Goal: Information Seeking & Learning: Learn about a topic

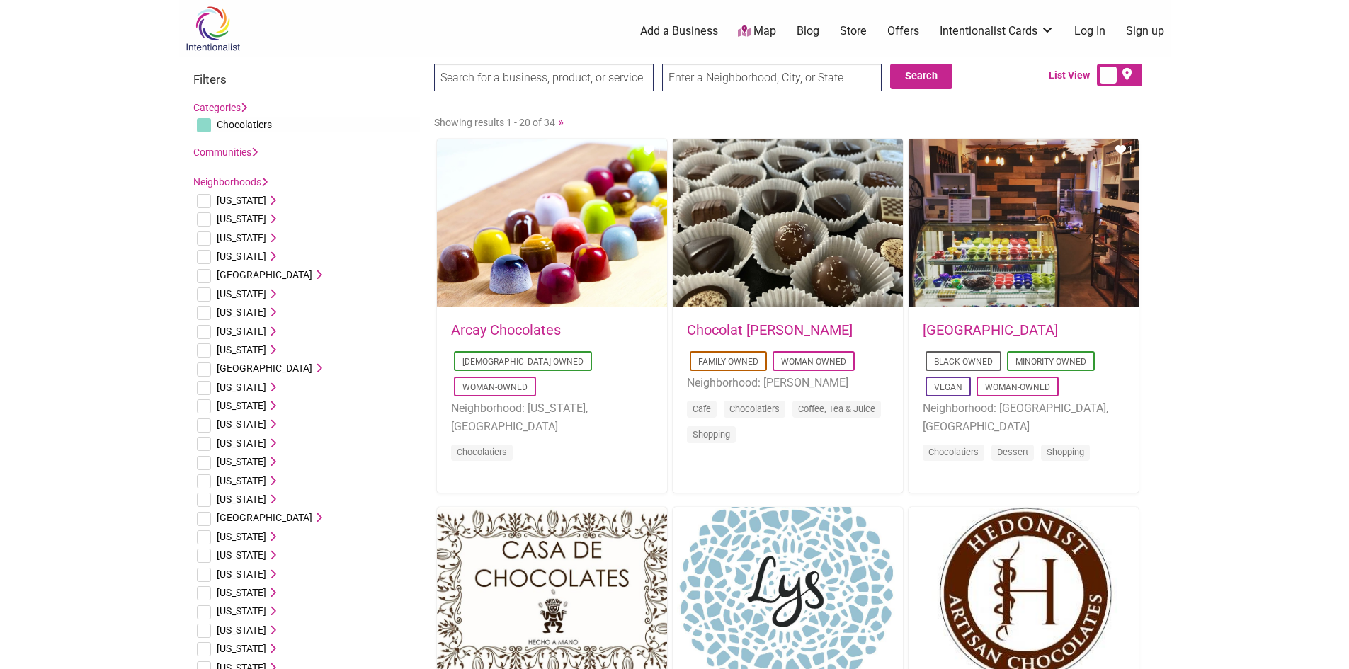
click at [1316, 188] on body "× Menu 0 Add a Business Map Blog Store Offers Intentionalist Cards Buy Black Ca…" at bounding box center [674, 334] width 1349 height 669
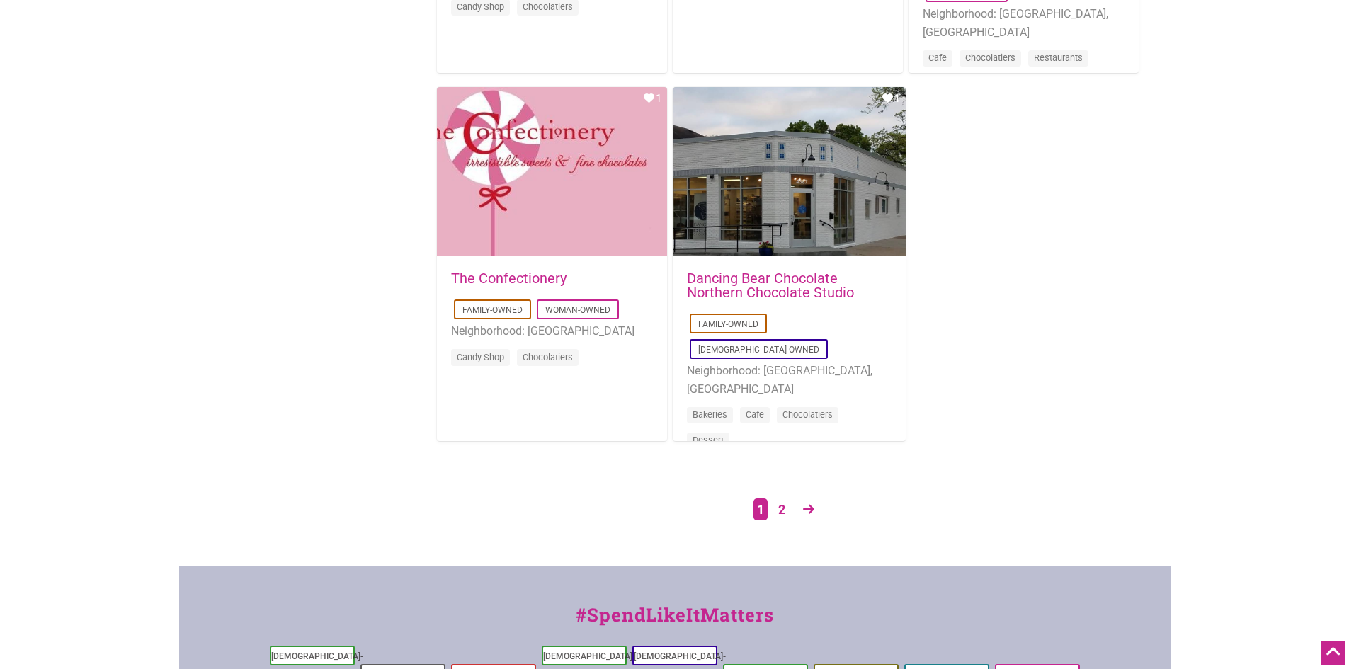
scroll to position [2266, 0]
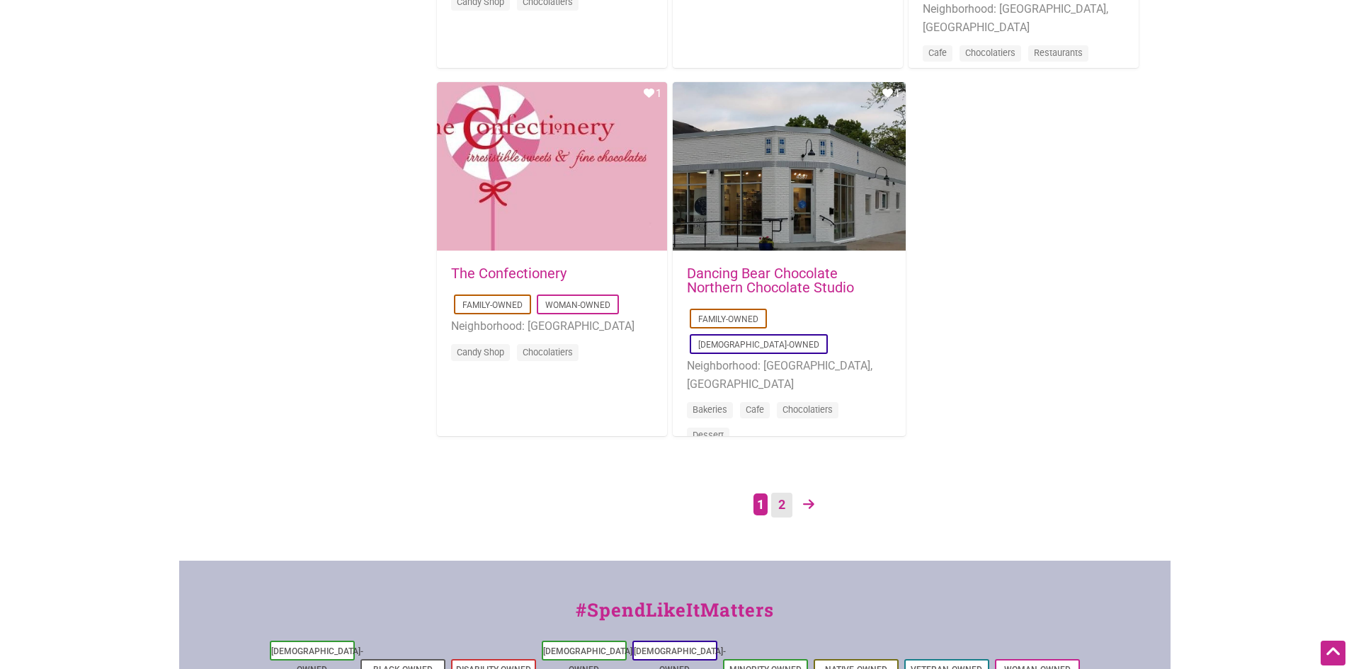
click at [782, 503] on link "2" at bounding box center [781, 505] width 21 height 25
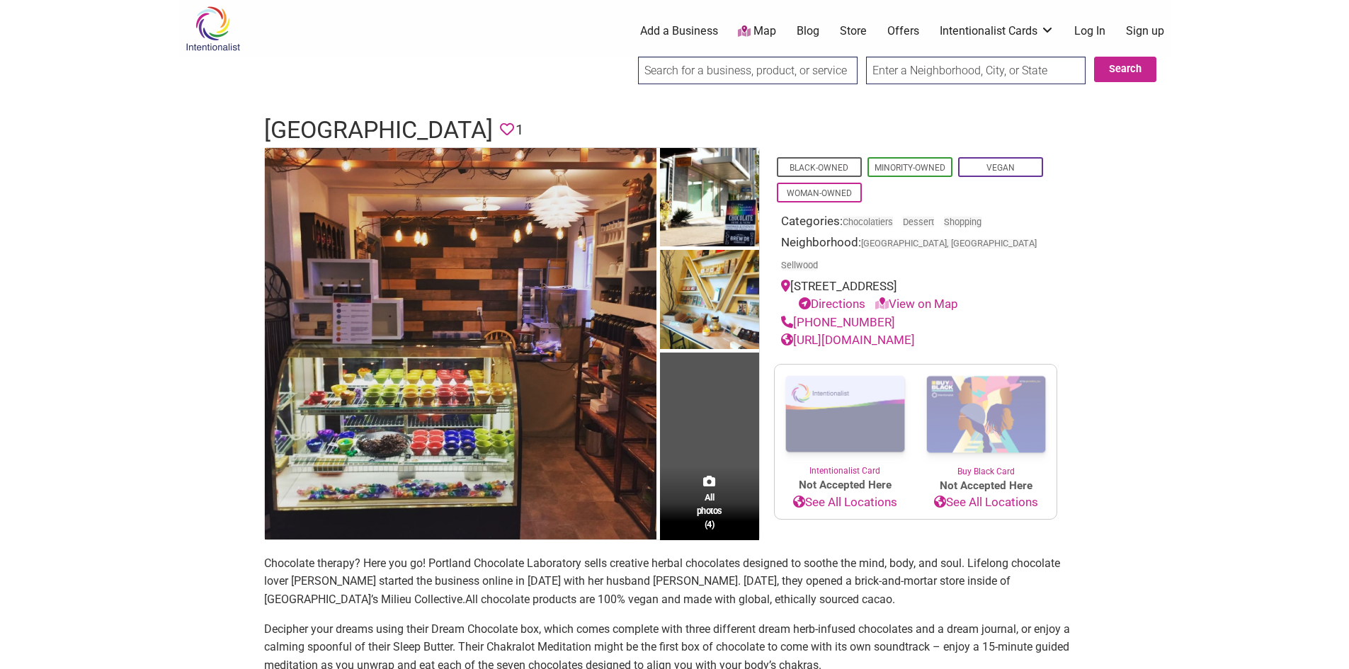
click at [872, 333] on link "[URL][DOMAIN_NAME]" at bounding box center [848, 340] width 134 height 14
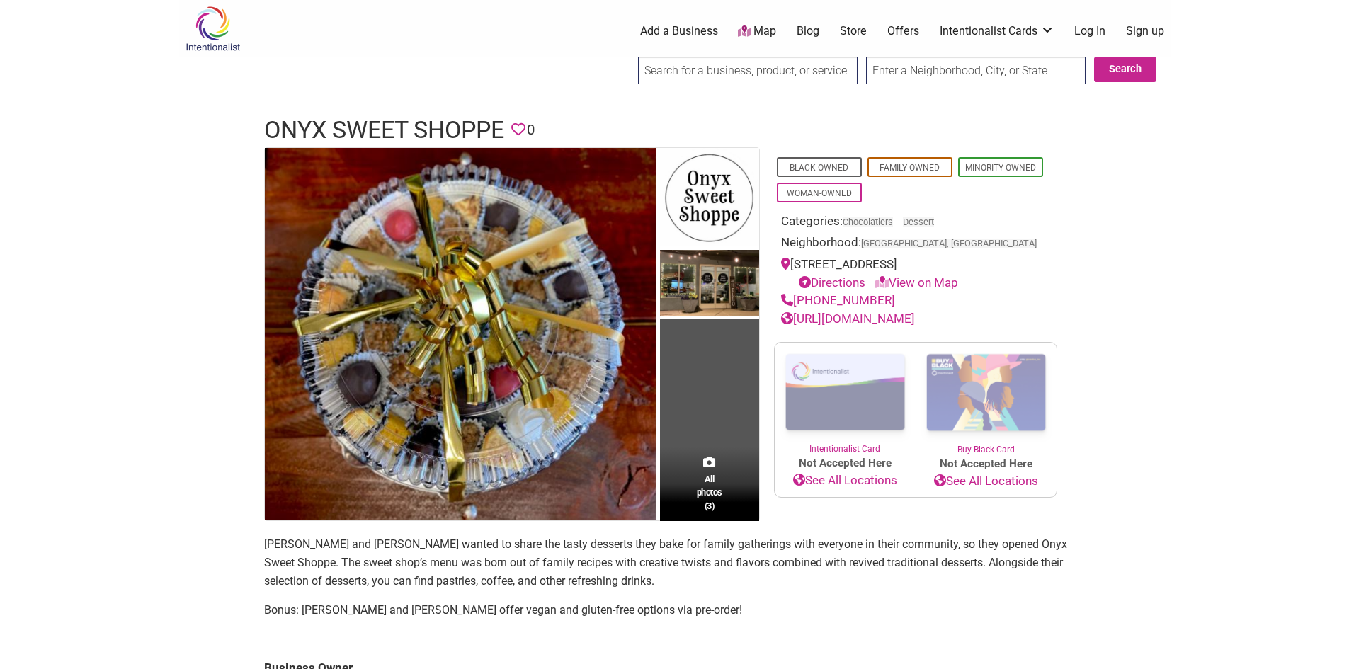
click at [887, 326] on link "[URL][DOMAIN_NAME]" at bounding box center [848, 319] width 134 height 14
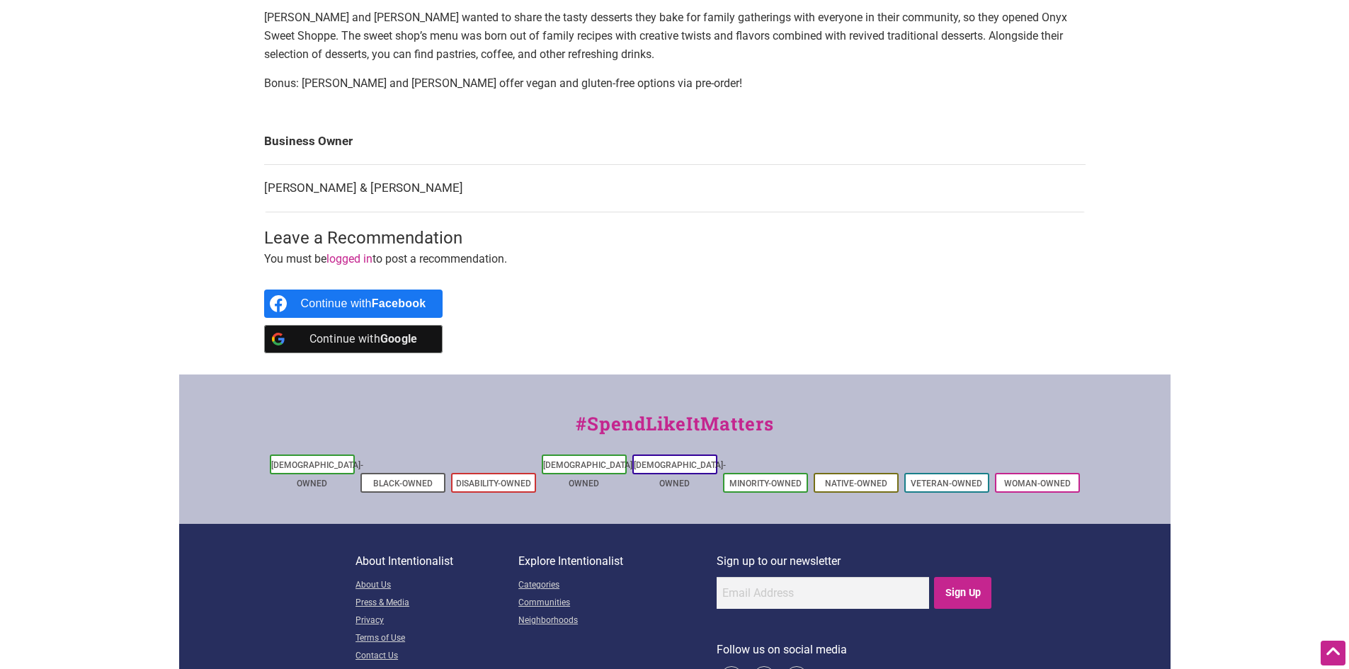
scroll to position [569, 0]
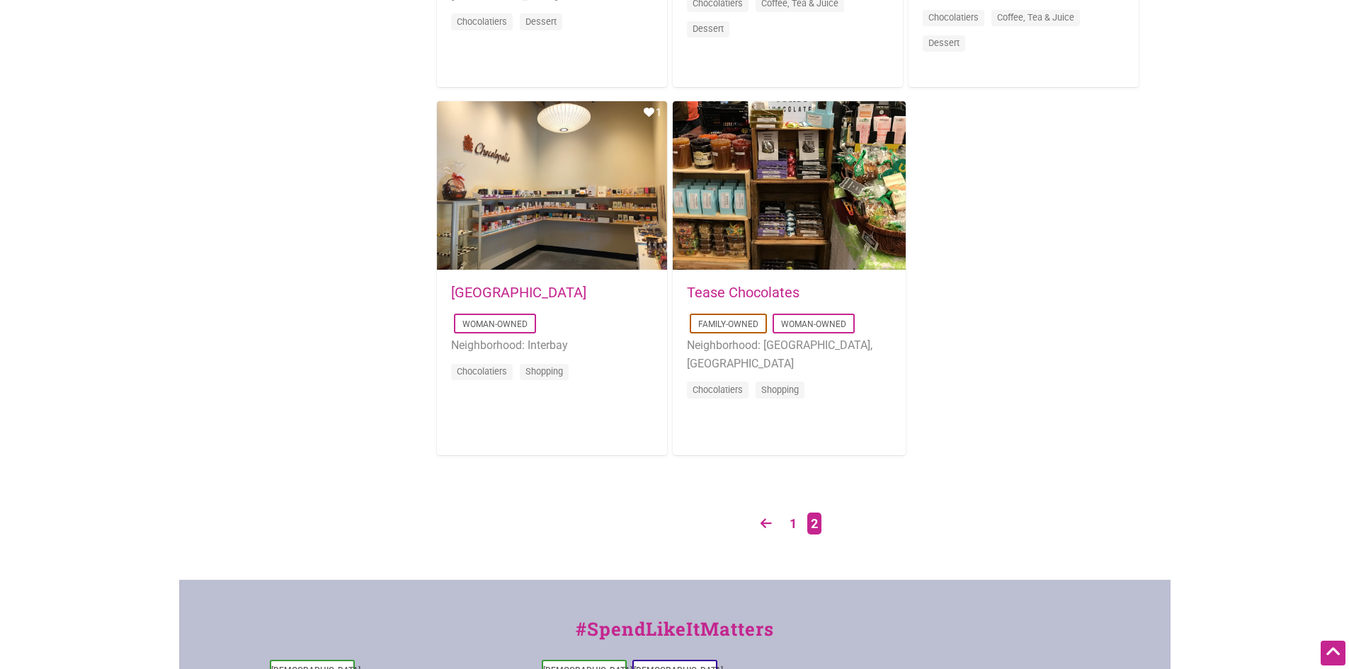
scroll to position [1558, 0]
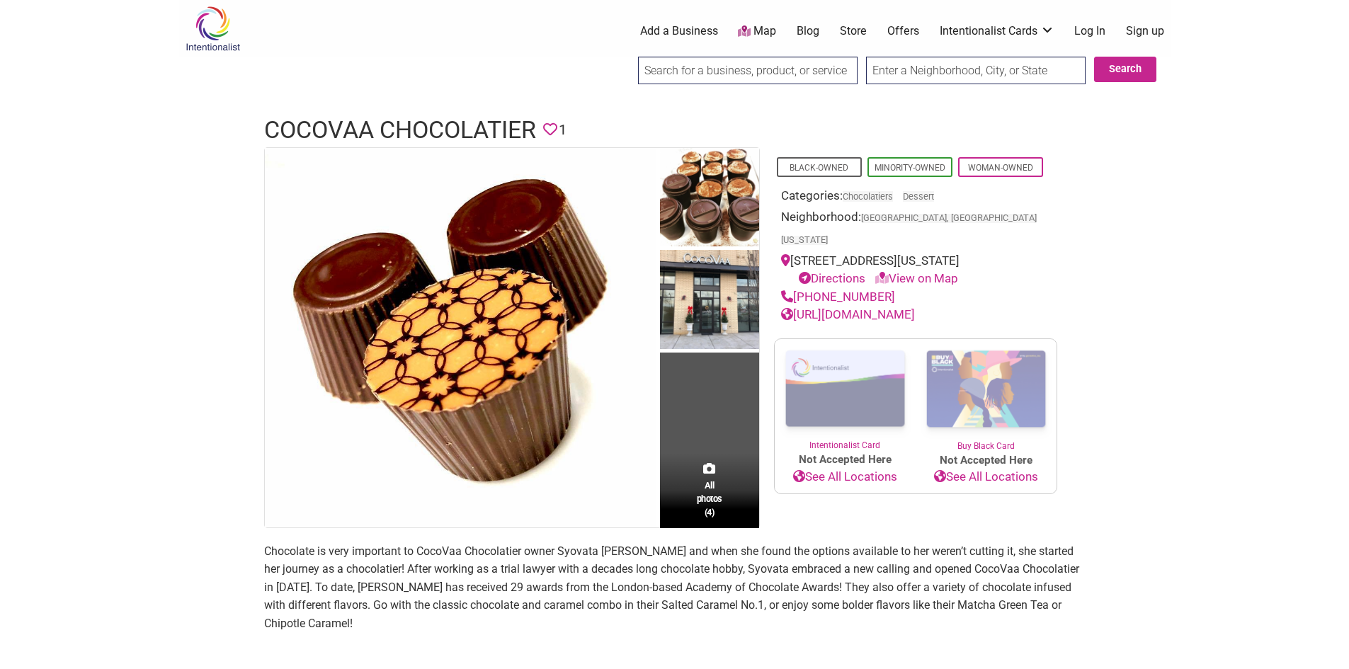
click at [847, 307] on link "[URL][DOMAIN_NAME]" at bounding box center [848, 314] width 134 height 14
